Goal: Complete application form

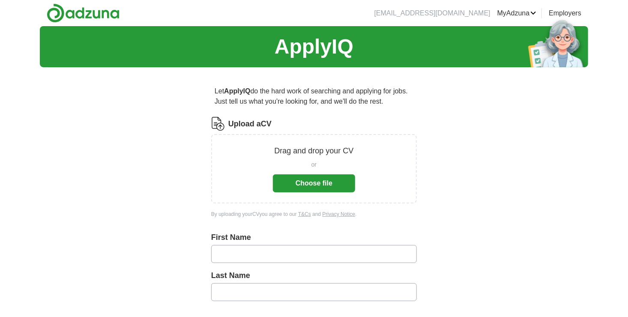
click at [288, 180] on button "Choose file" at bounding box center [314, 183] width 82 height 18
click at [299, 186] on button "Choose file" at bounding box center [314, 183] width 82 height 18
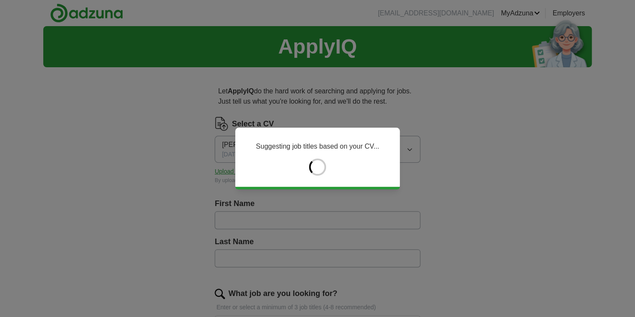
type input "****"
type input "******"
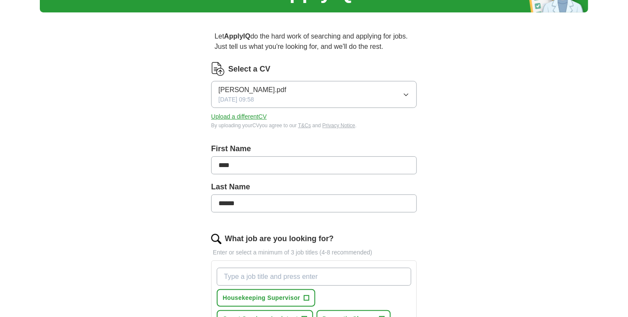
scroll to position [38, 0]
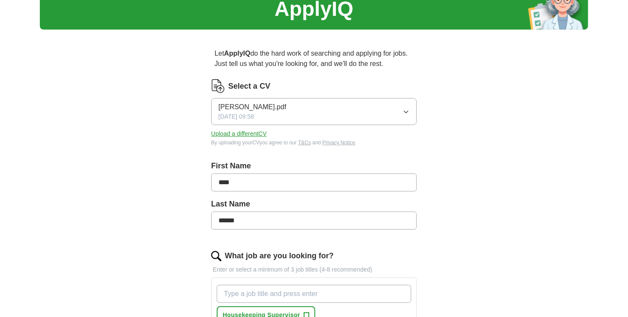
click at [626, 120] on div "ApplyIQ Let ApplyIQ do the hard work of searching and applying for jobs. Just t…" at bounding box center [314, 321] width 628 height 667
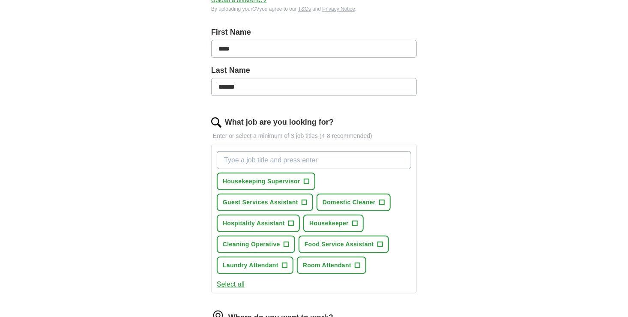
scroll to position [175, 0]
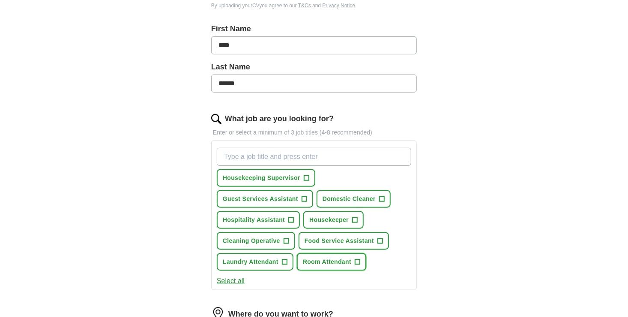
click at [358, 259] on span "+" at bounding box center [357, 262] width 5 height 7
click at [383, 199] on span "+" at bounding box center [381, 199] width 5 height 7
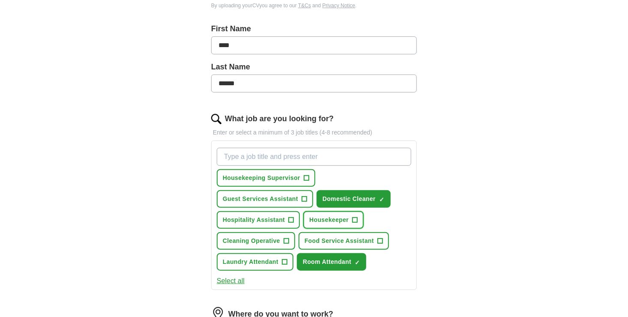
click at [358, 216] on button "Housekeeper +" at bounding box center [333, 220] width 60 height 18
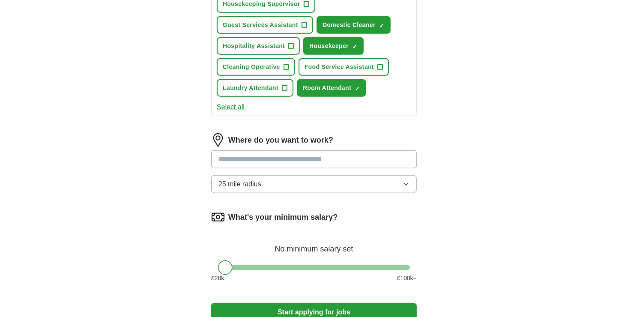
scroll to position [350, 0]
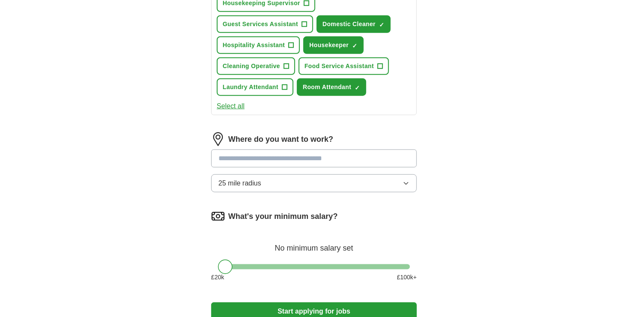
click at [373, 184] on button "25 mile radius" at bounding box center [314, 183] width 206 height 18
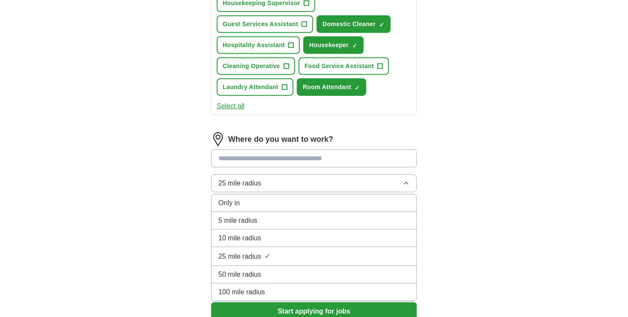
click at [310, 223] on li "5 mile radius" at bounding box center [314, 221] width 205 height 18
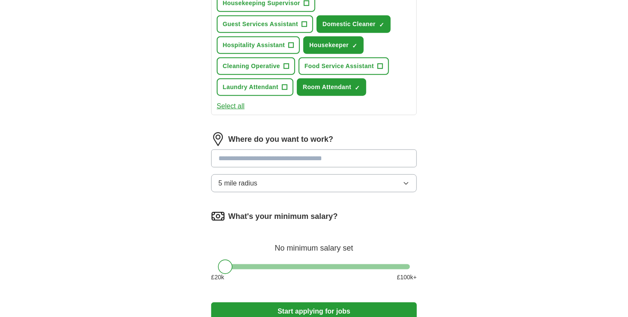
click at [297, 305] on button "Start applying for jobs" at bounding box center [314, 312] width 206 height 18
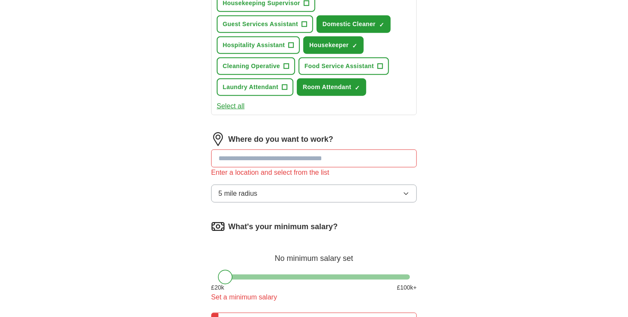
click at [391, 278] on div "What's your minimum salary? No minimum salary set £ 20 k £ 100 k+ Set a minimum…" at bounding box center [314, 265] width 206 height 90
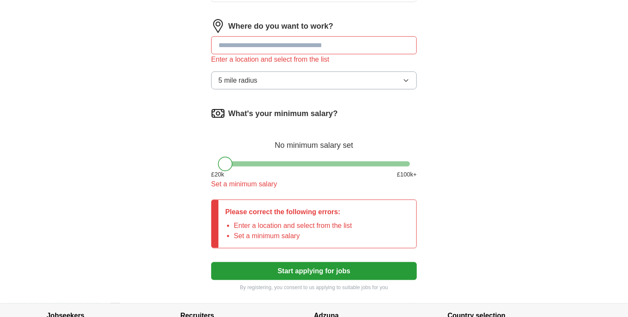
scroll to position [461, 0]
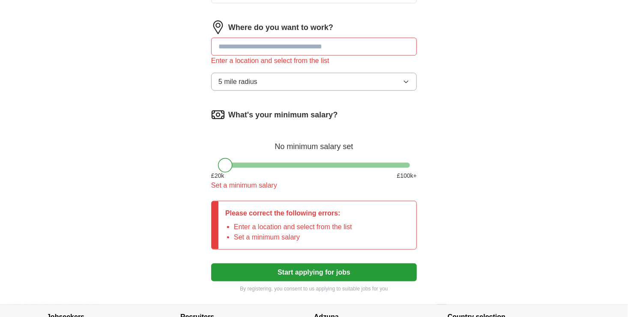
click at [378, 238] on div "Please correct the following errors: Enter a location and select from the list …" at bounding box center [314, 225] width 206 height 49
click at [319, 228] on li "Enter a location and select from the list" at bounding box center [293, 227] width 118 height 10
click at [221, 165] on div at bounding box center [225, 165] width 15 height 15
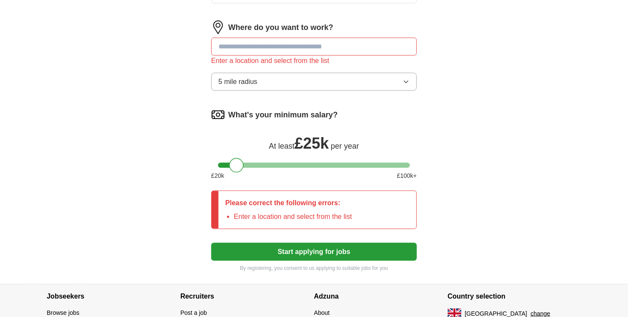
drag, startPoint x: 230, startPoint y: 165, endPoint x: 241, endPoint y: 162, distance: 11.5
click at [241, 162] on div at bounding box center [236, 165] width 15 height 15
click at [271, 246] on button "Start applying for jobs" at bounding box center [314, 252] width 206 height 18
click at [264, 202] on p "Please correct the following errors:" at bounding box center [288, 203] width 127 height 10
click at [298, 202] on p "Please correct the following errors:" at bounding box center [288, 203] width 127 height 10
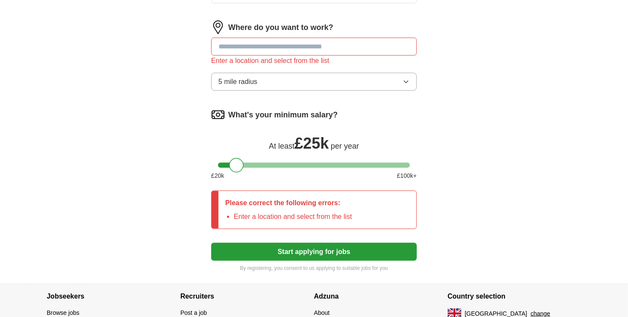
click at [298, 202] on p "Please correct the following errors:" at bounding box center [288, 203] width 127 height 10
drag, startPoint x: 298, startPoint y: 202, endPoint x: 366, endPoint y: 190, distance: 69.3
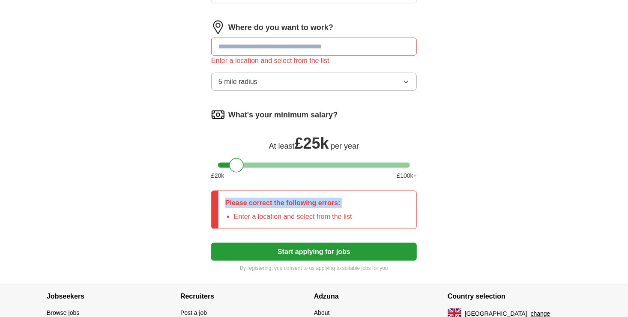
click at [366, 191] on div "Please correct the following errors: Enter a location and select from the list" at bounding box center [314, 210] width 206 height 39
click at [339, 216] on li "Enter a location and select from the list" at bounding box center [293, 217] width 118 height 10
click at [334, 43] on input at bounding box center [314, 47] width 206 height 18
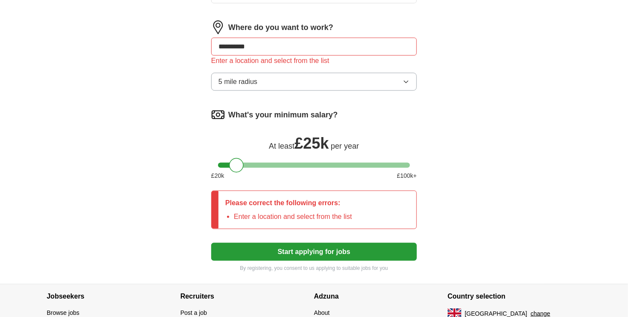
click at [273, 42] on input "**********" at bounding box center [314, 47] width 206 height 18
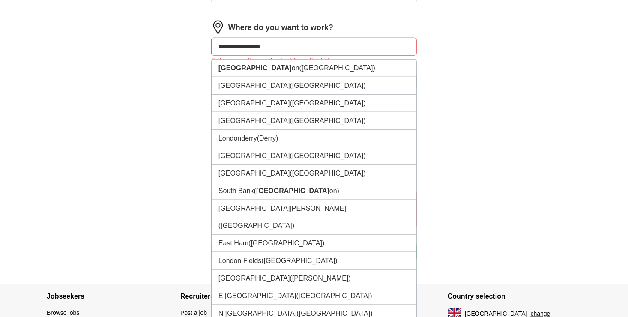
type input "**********"
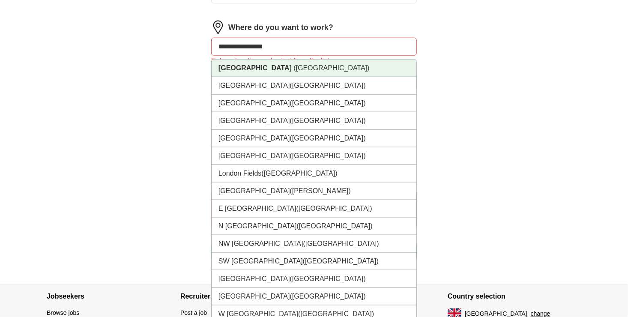
click at [280, 65] on strong "[GEOGRAPHIC_DATA]" at bounding box center [255, 67] width 73 height 7
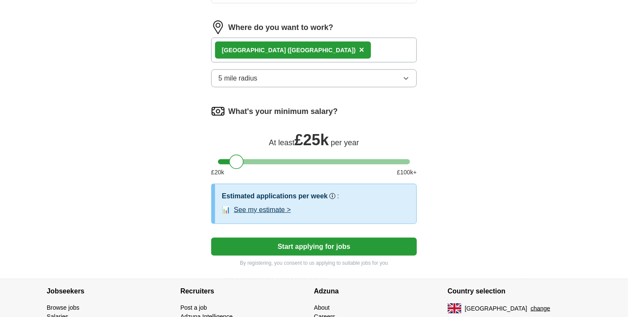
click at [278, 240] on button "Start applying for jobs" at bounding box center [314, 247] width 206 height 18
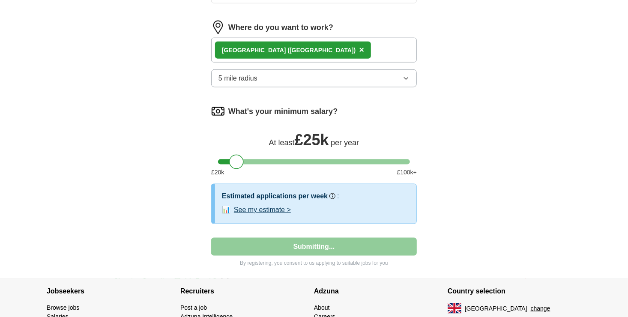
select select "**"
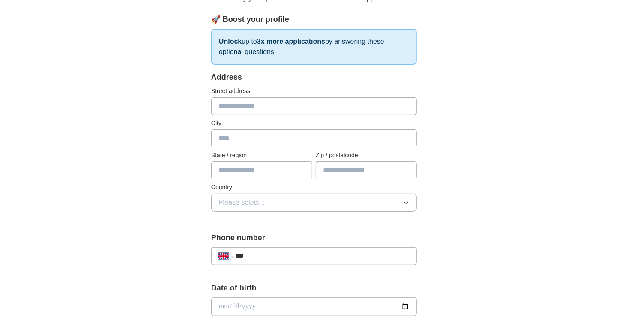
scroll to position [0, 0]
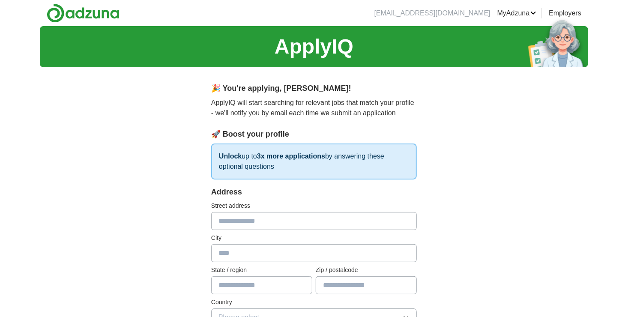
click at [265, 219] on input "text" at bounding box center [314, 221] width 206 height 18
type input "**********"
type input "******"
type input "*******"
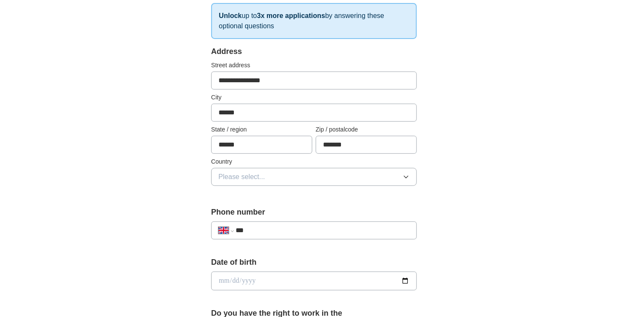
scroll to position [144, 0]
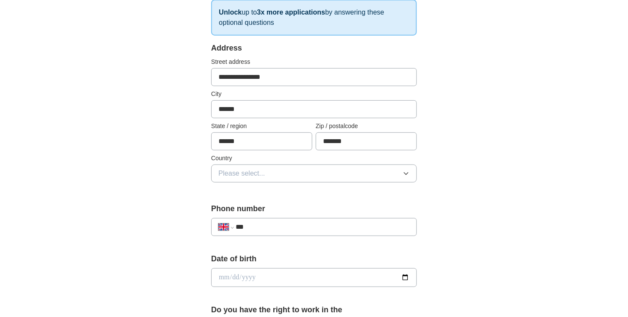
click at [379, 169] on button "Please select..." at bounding box center [314, 174] width 206 height 18
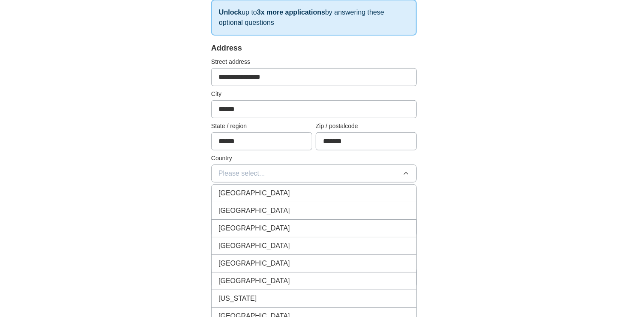
click at [328, 177] on button "Please select..." at bounding box center [314, 174] width 206 height 18
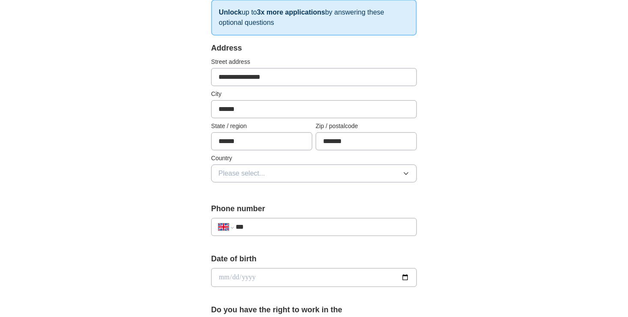
click at [321, 170] on button "Please select..." at bounding box center [314, 174] width 206 height 18
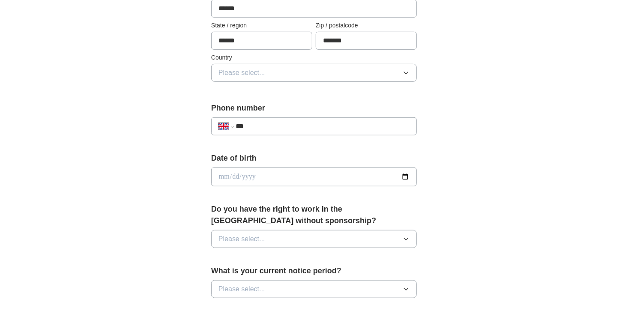
scroll to position [248, 0]
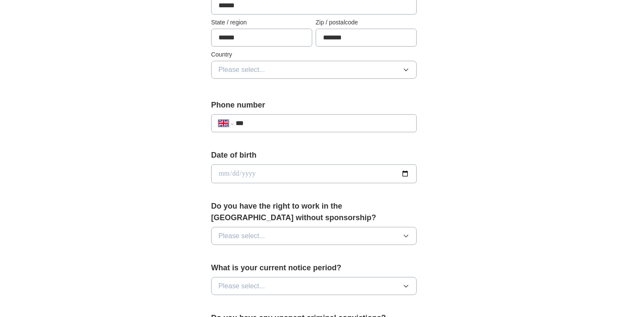
click at [403, 70] on icon "button" at bounding box center [406, 69] width 7 height 7
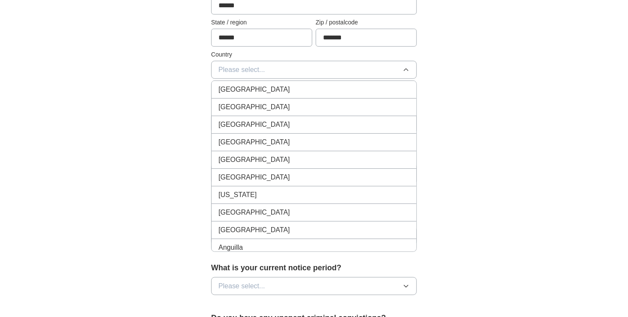
drag, startPoint x: 378, startPoint y: 84, endPoint x: 336, endPoint y: 83, distance: 41.2
click at [336, 83] on li "[GEOGRAPHIC_DATA]" at bounding box center [314, 90] width 205 height 18
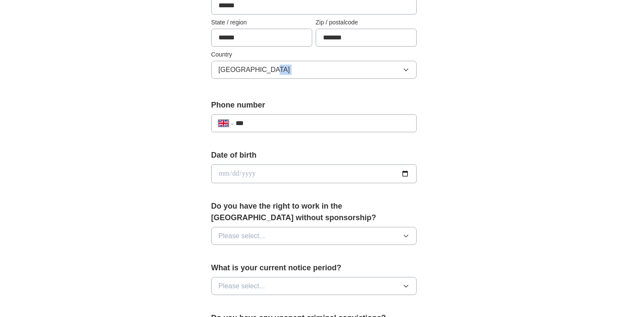
click at [336, 83] on div "**********" at bounding box center [314, 14] width 206 height 150
click at [325, 119] on input "***" at bounding box center [323, 123] width 174 height 10
type input "**********"
click at [293, 171] on input "date" at bounding box center [314, 174] width 206 height 19
type input "**********"
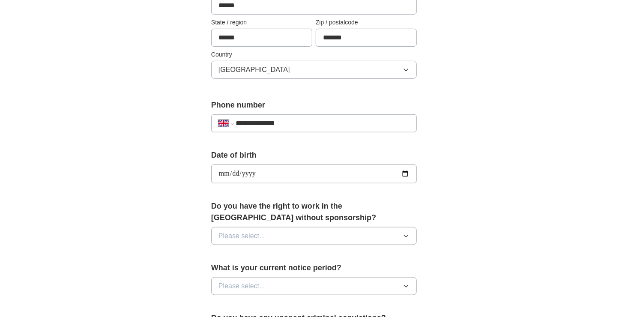
type input "**********"
click at [409, 233] on icon "button" at bounding box center [406, 236] width 7 height 7
click at [342, 252] on div "Yes" at bounding box center [314, 256] width 191 height 10
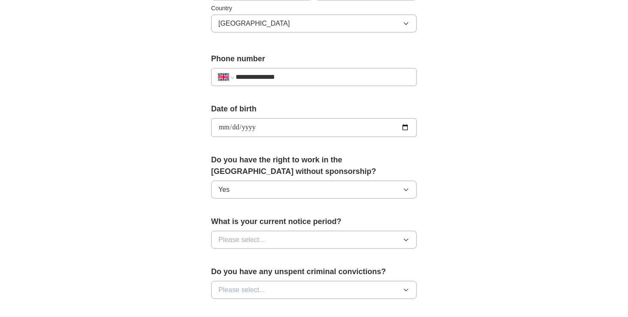
scroll to position [307, 0]
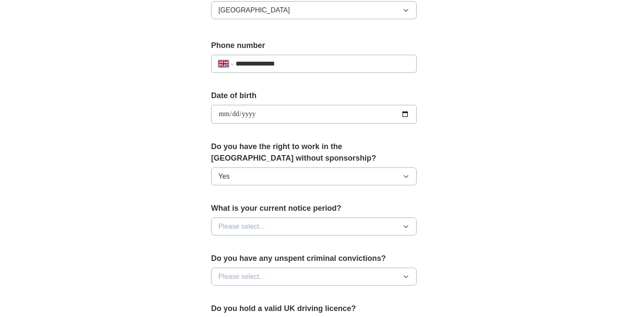
click at [344, 225] on button "Please select..." at bounding box center [314, 227] width 206 height 18
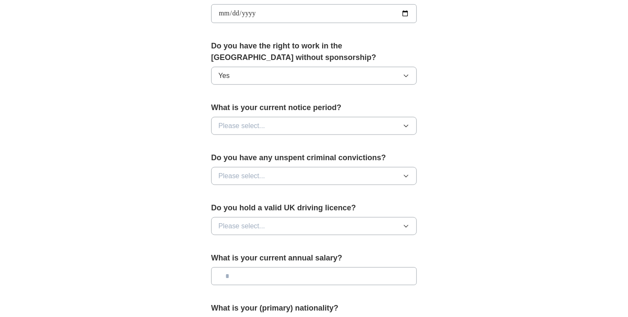
scroll to position [409, 0]
click at [315, 125] on button "Please select..." at bounding box center [314, 125] width 206 height 18
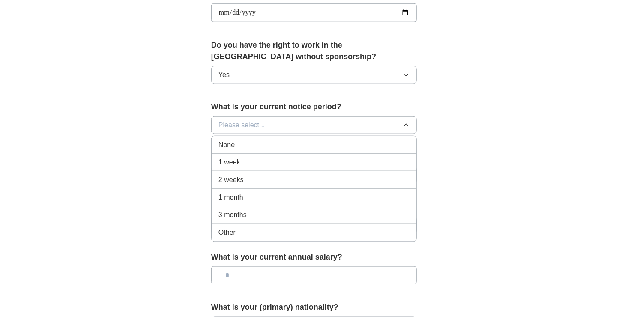
click at [315, 125] on button "Please select..." at bounding box center [314, 125] width 206 height 18
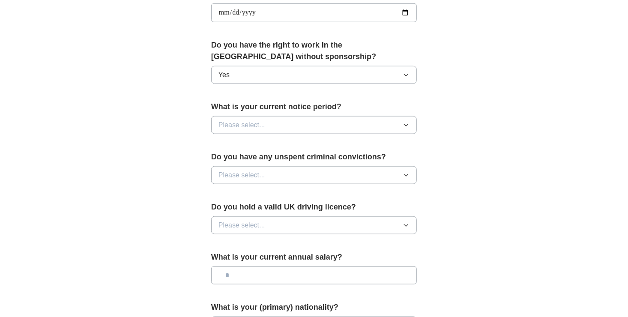
click at [315, 125] on button "Please select..." at bounding box center [314, 125] width 206 height 18
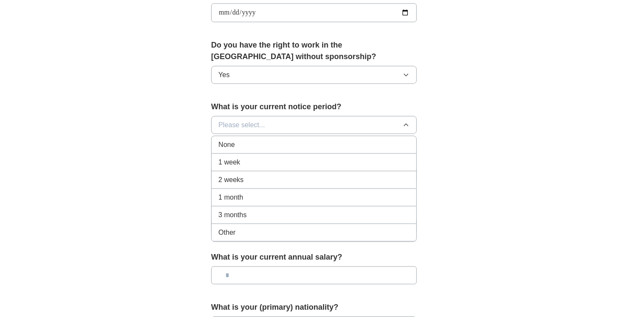
click at [252, 230] on div "Other" at bounding box center [314, 233] width 191 height 10
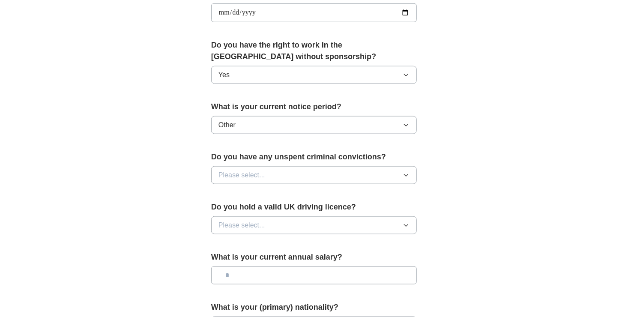
click at [265, 175] on button "Please select..." at bounding box center [314, 175] width 206 height 18
click at [255, 214] on div "No" at bounding box center [314, 212] width 191 height 10
click at [258, 222] on span "Please select..." at bounding box center [242, 225] width 47 height 10
click at [246, 258] on div "No" at bounding box center [314, 263] width 191 height 10
click at [243, 271] on input "text" at bounding box center [314, 276] width 206 height 18
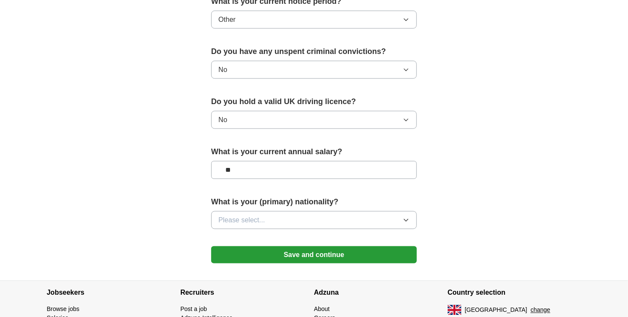
scroll to position [523, 0]
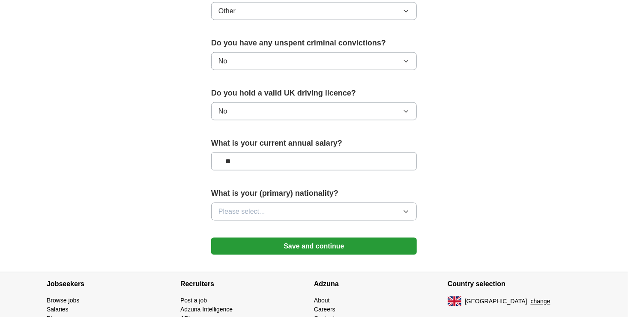
type input "**"
click at [319, 207] on button "Please select..." at bounding box center [314, 212] width 206 height 18
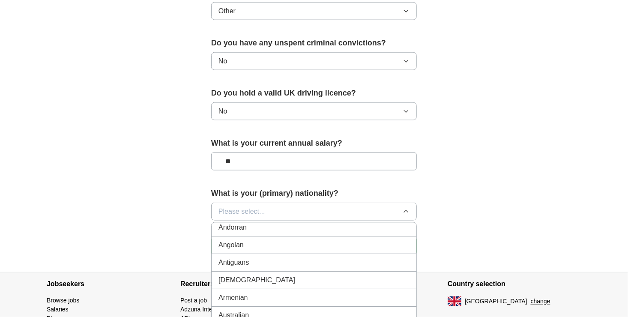
scroll to position [0, 0]
click at [353, 214] on button "Please select..." at bounding box center [314, 212] width 206 height 18
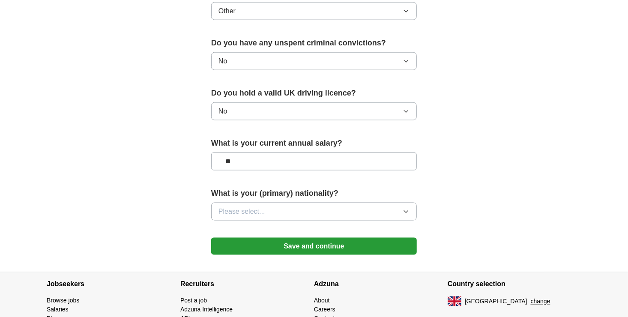
click at [350, 209] on button "Please select..." at bounding box center [314, 212] width 206 height 18
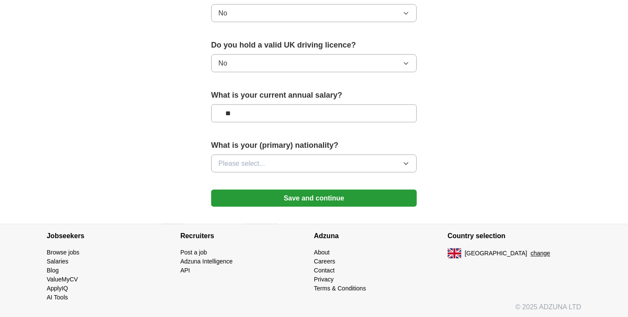
click at [300, 162] on button "Please select..." at bounding box center [314, 164] width 206 height 18
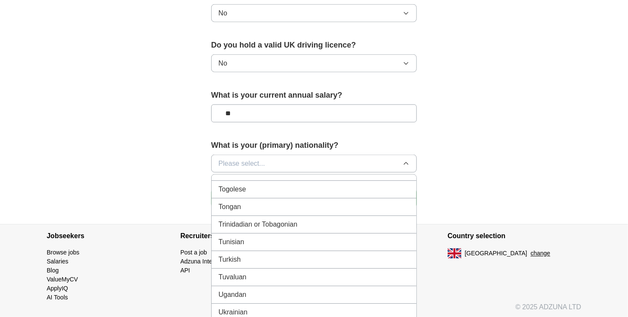
scroll to position [3203, 0]
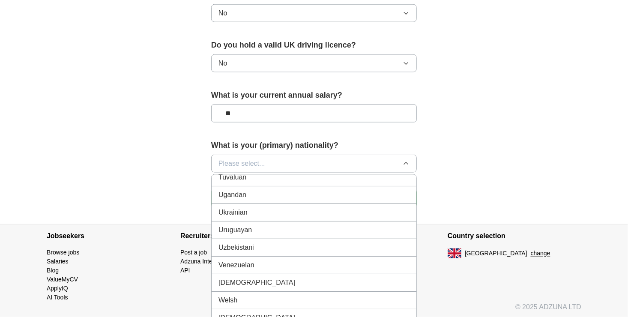
click at [307, 190] on div "Ugandan" at bounding box center [314, 195] width 191 height 10
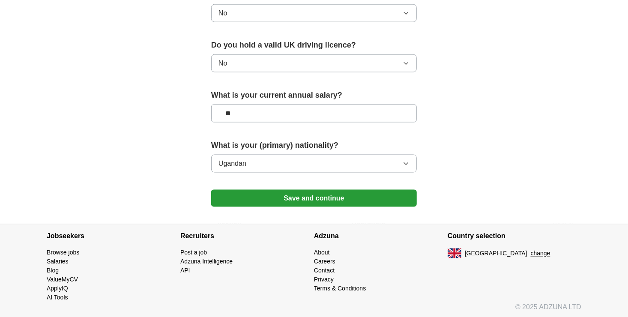
click at [309, 195] on button "Save and continue" at bounding box center [314, 198] width 206 height 17
